Goal: Information Seeking & Learning: Learn about a topic

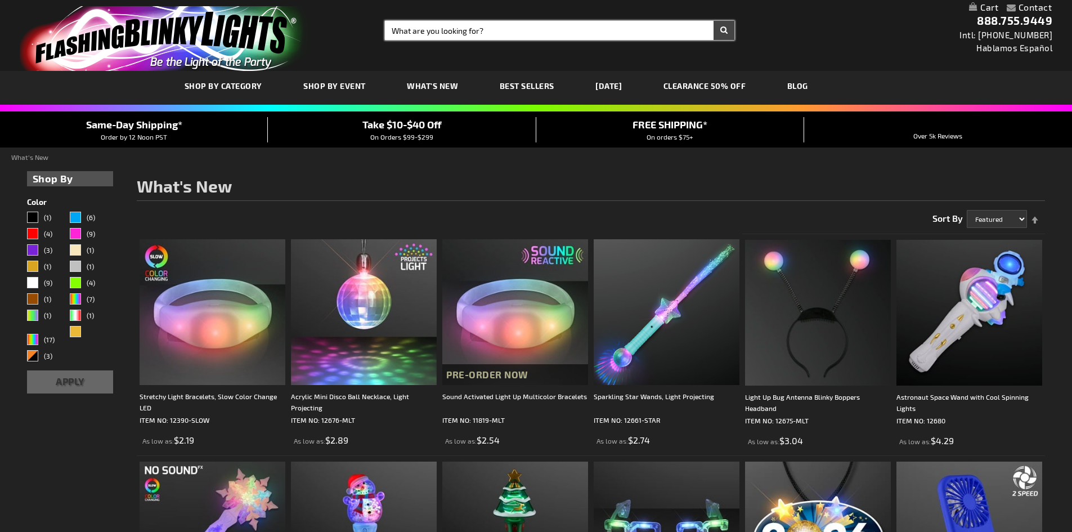
click at [459, 29] on input "Search" at bounding box center [560, 30] width 350 height 19
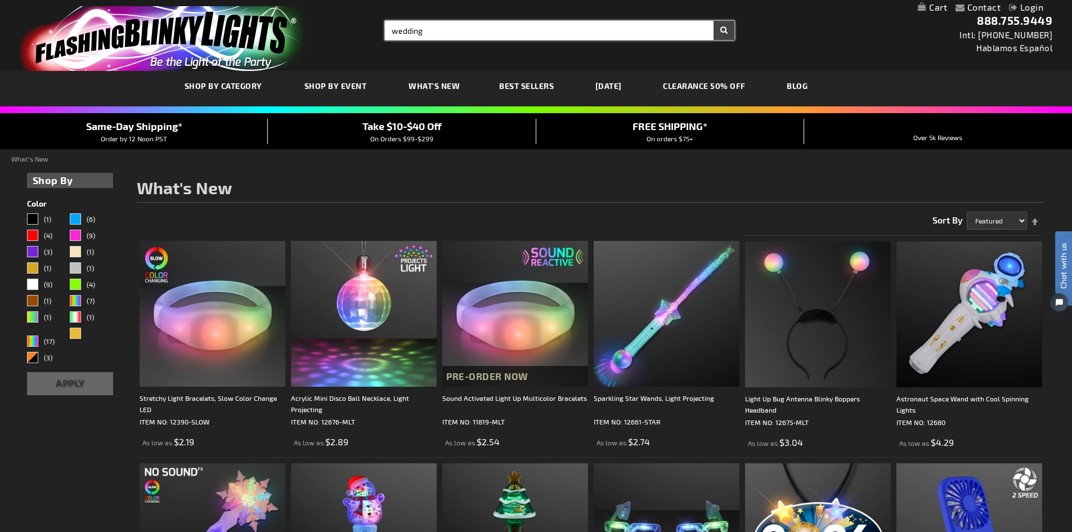
type input "wedding"
click at [714, 21] on button "Search" at bounding box center [724, 30] width 21 height 19
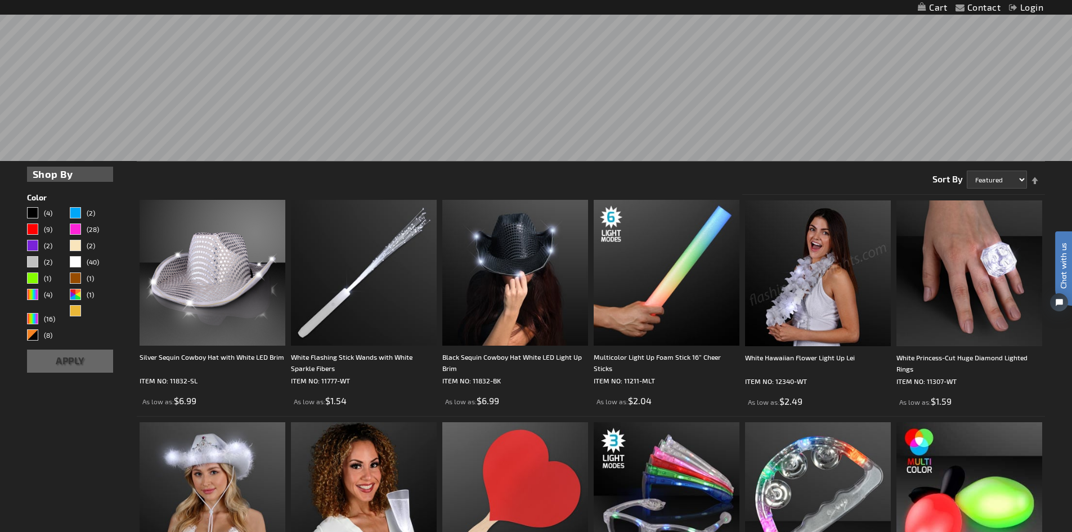
scroll to position [394, 0]
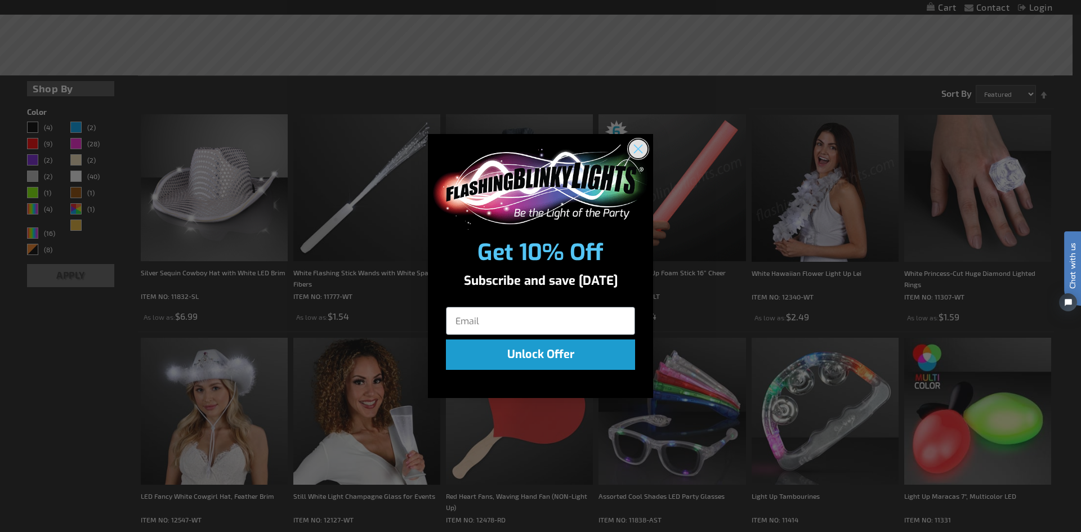
click at [643, 149] on circle "Close dialog" at bounding box center [638, 149] width 19 height 19
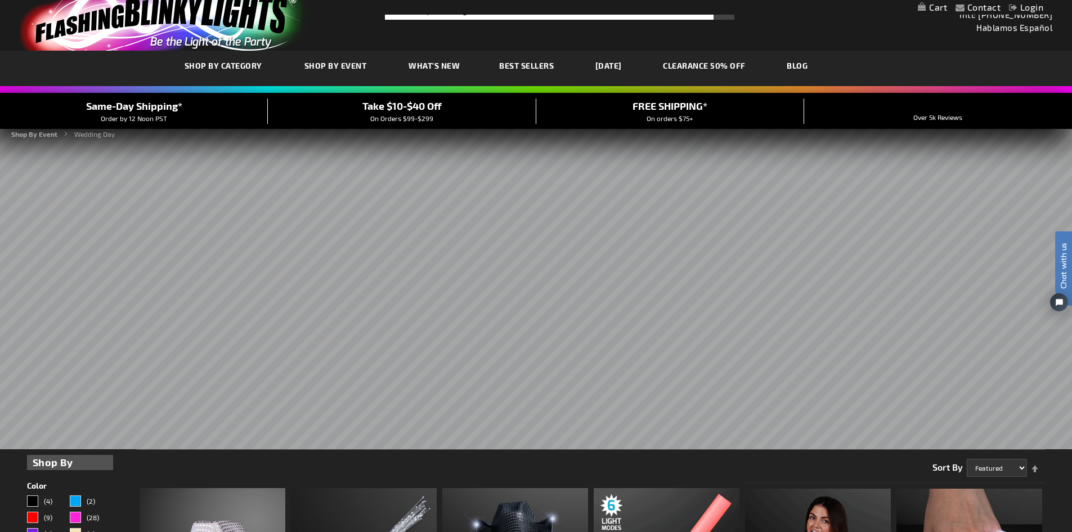
scroll to position [0, 0]
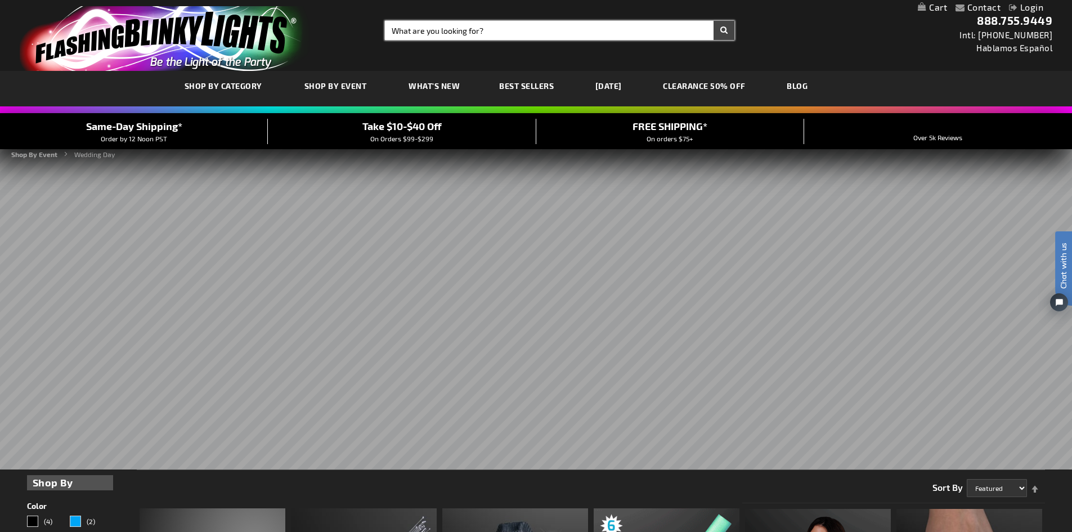
click at [523, 32] on input "Search" at bounding box center [560, 30] width 350 height 19
type input "tip bucket"
click at [714, 21] on button "Search" at bounding box center [724, 30] width 21 height 19
click at [731, 28] on button "Search" at bounding box center [724, 30] width 21 height 19
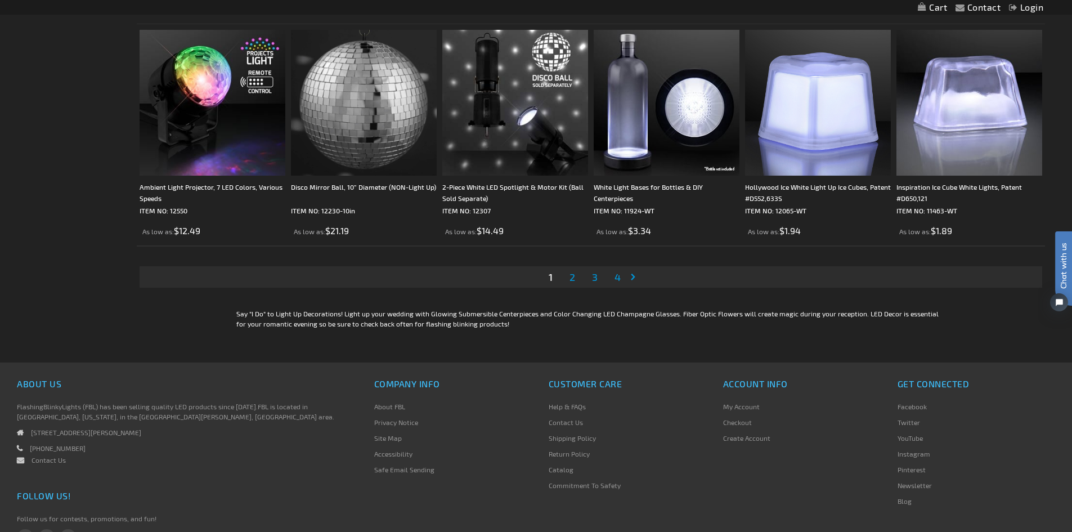
scroll to position [2476, 0]
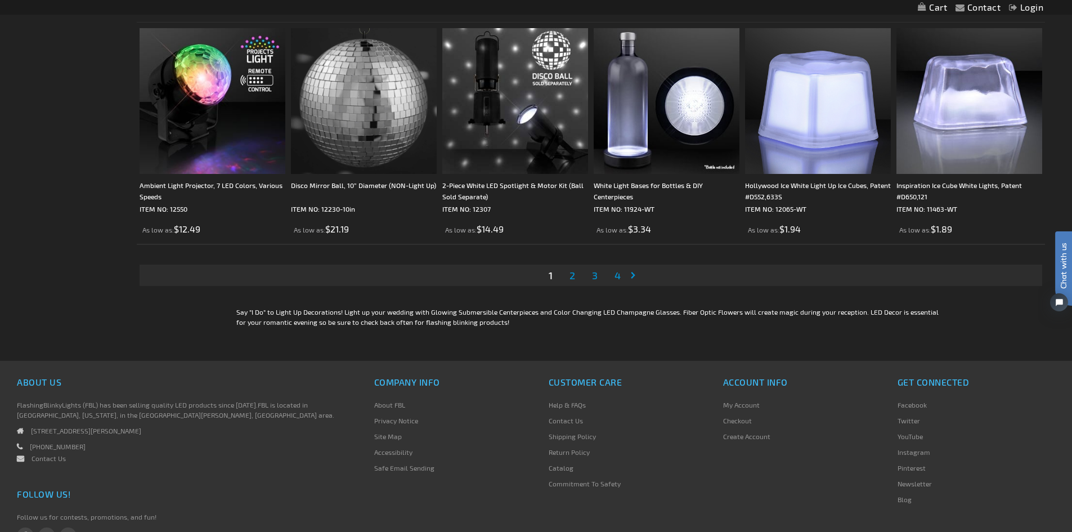
click at [613, 275] on link "Page 4" at bounding box center [617, 275] width 11 height 17
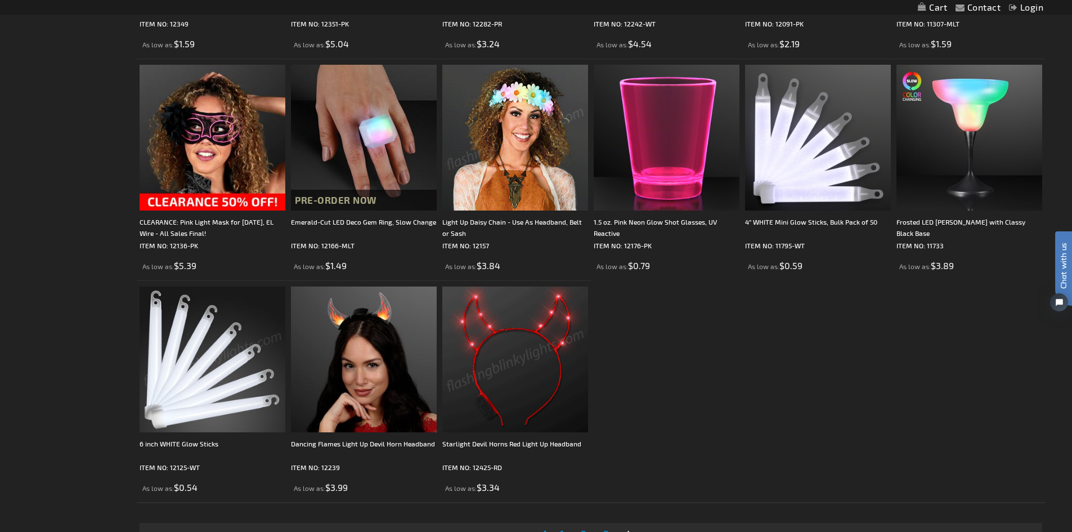
scroll to position [1013, 0]
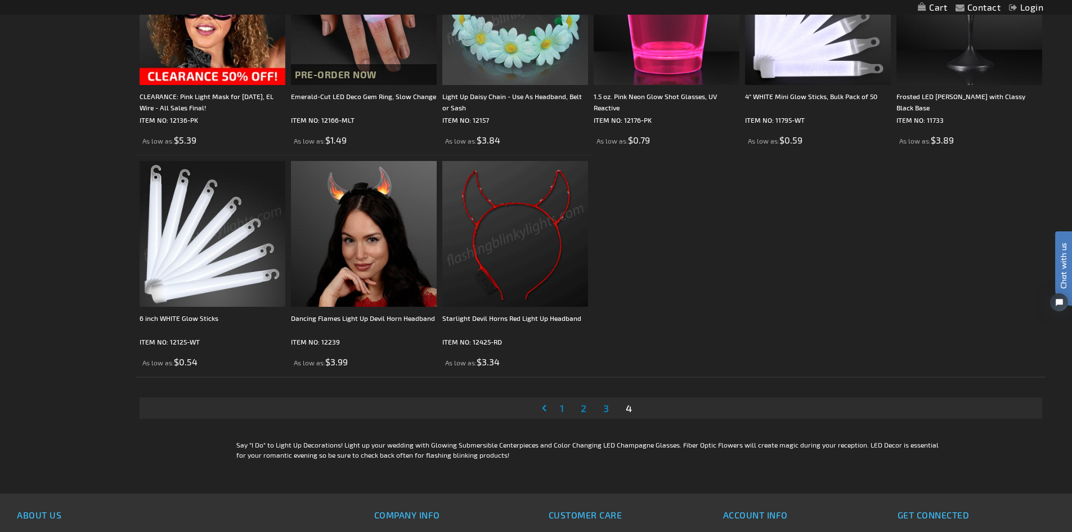
click at [603, 407] on span "3" at bounding box center [606, 408] width 6 height 12
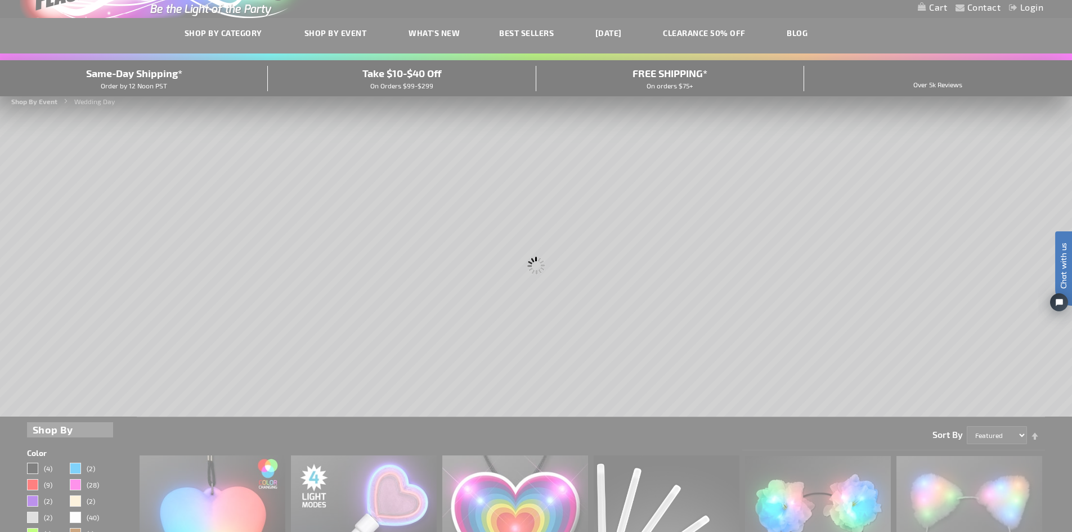
scroll to position [0, 0]
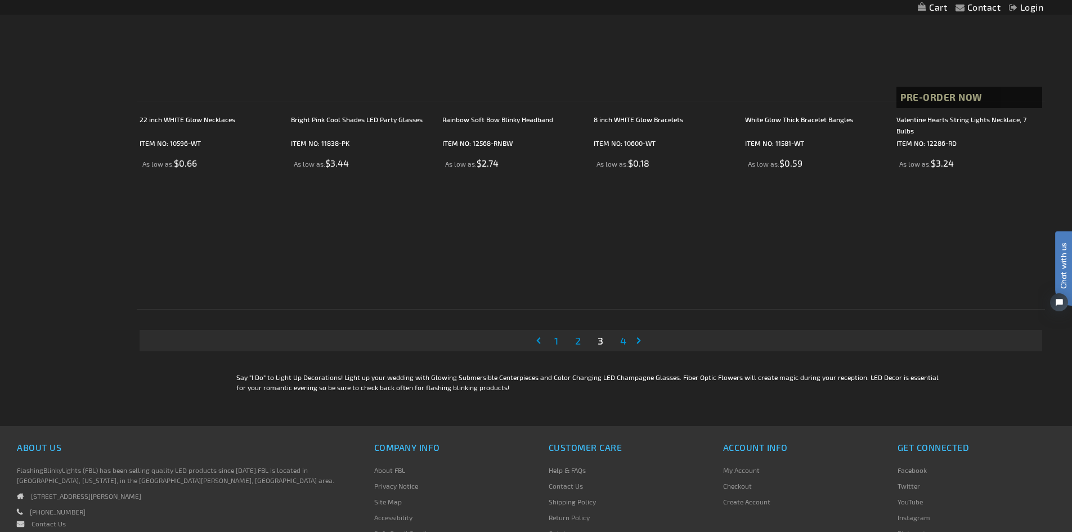
scroll to position [2364, 0]
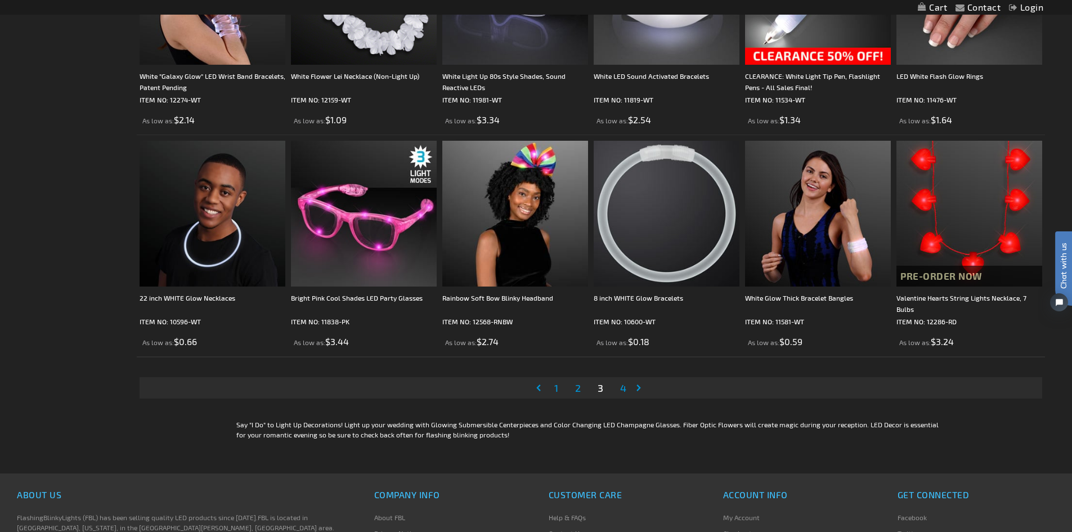
click at [580, 389] on span "2" at bounding box center [578, 388] width 6 height 12
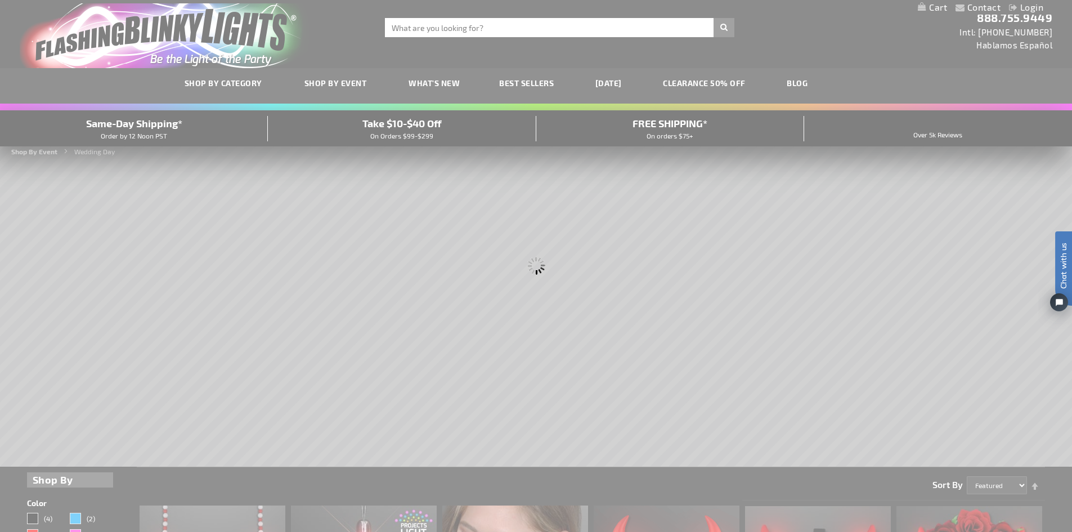
scroll to position [0, 0]
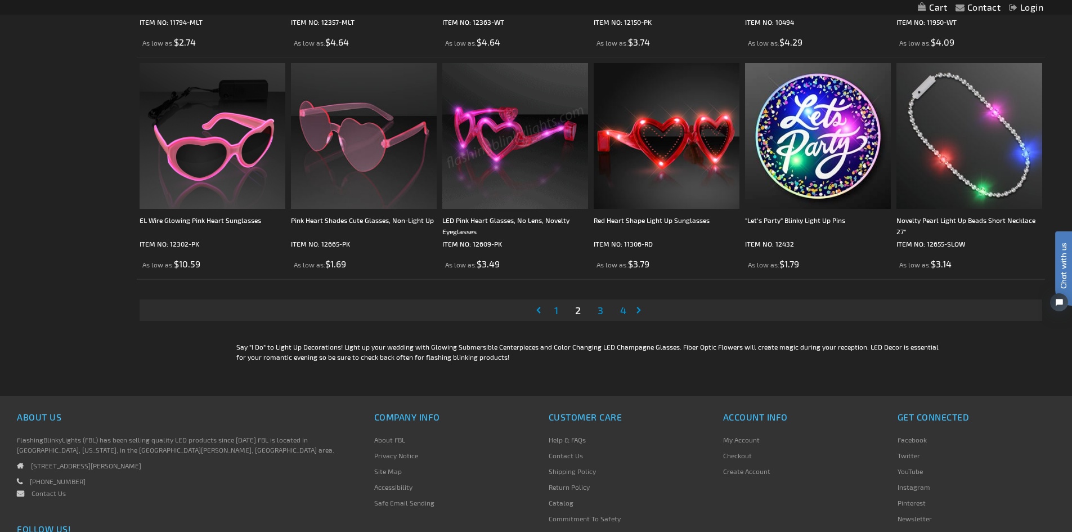
scroll to position [2568, 0]
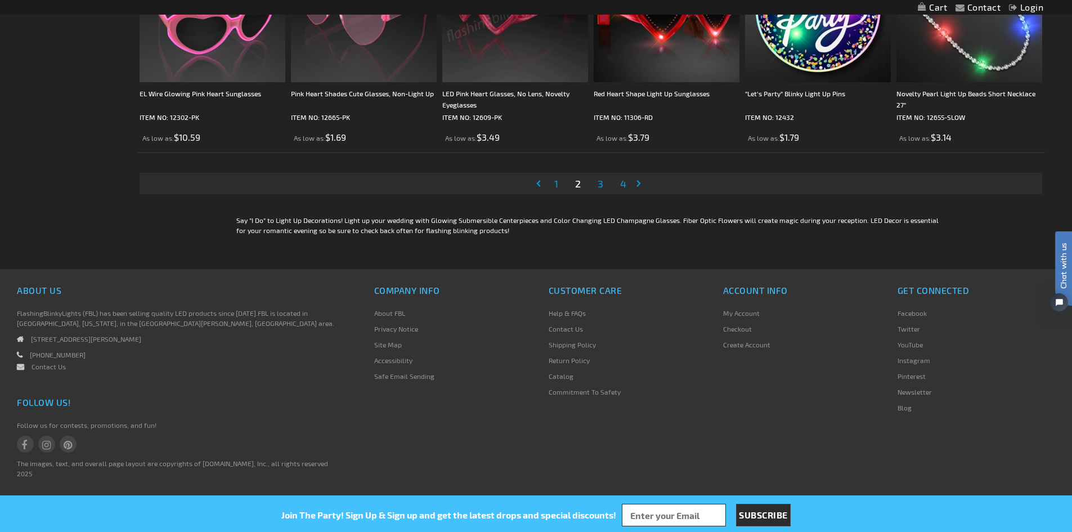
click at [556, 184] on span "1" at bounding box center [556, 183] width 4 height 12
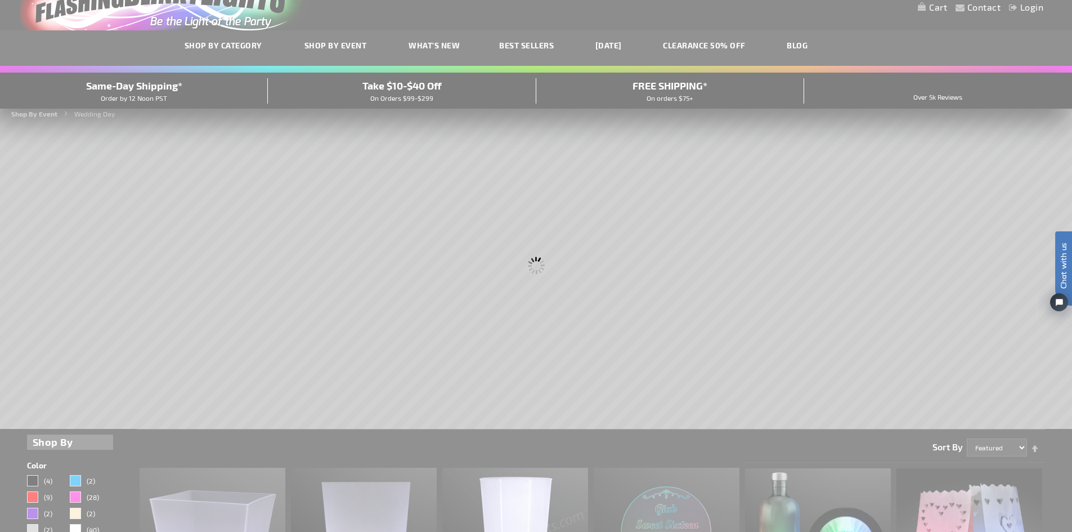
scroll to position [0, 0]
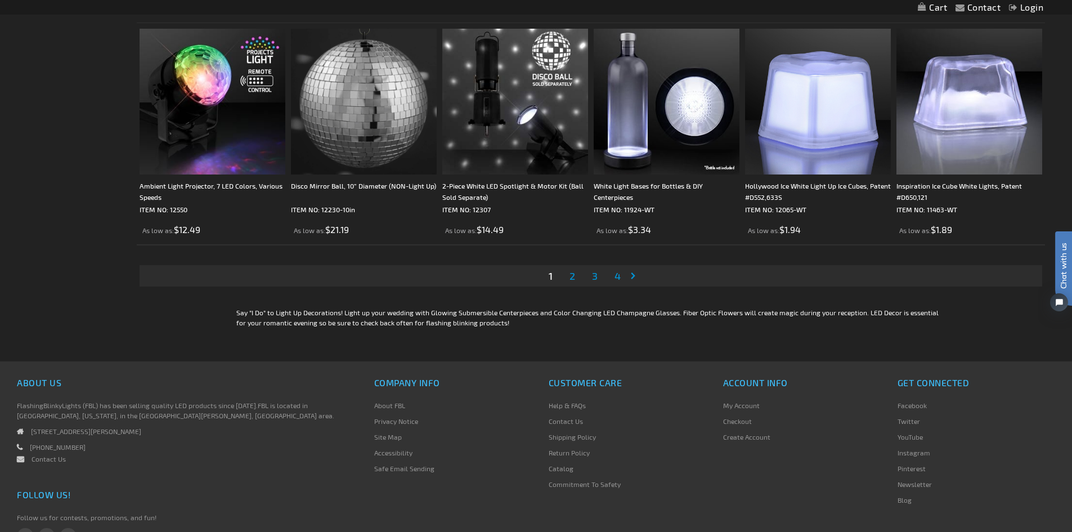
scroll to position [2476, 0]
